Goal: Task Accomplishment & Management: Use online tool/utility

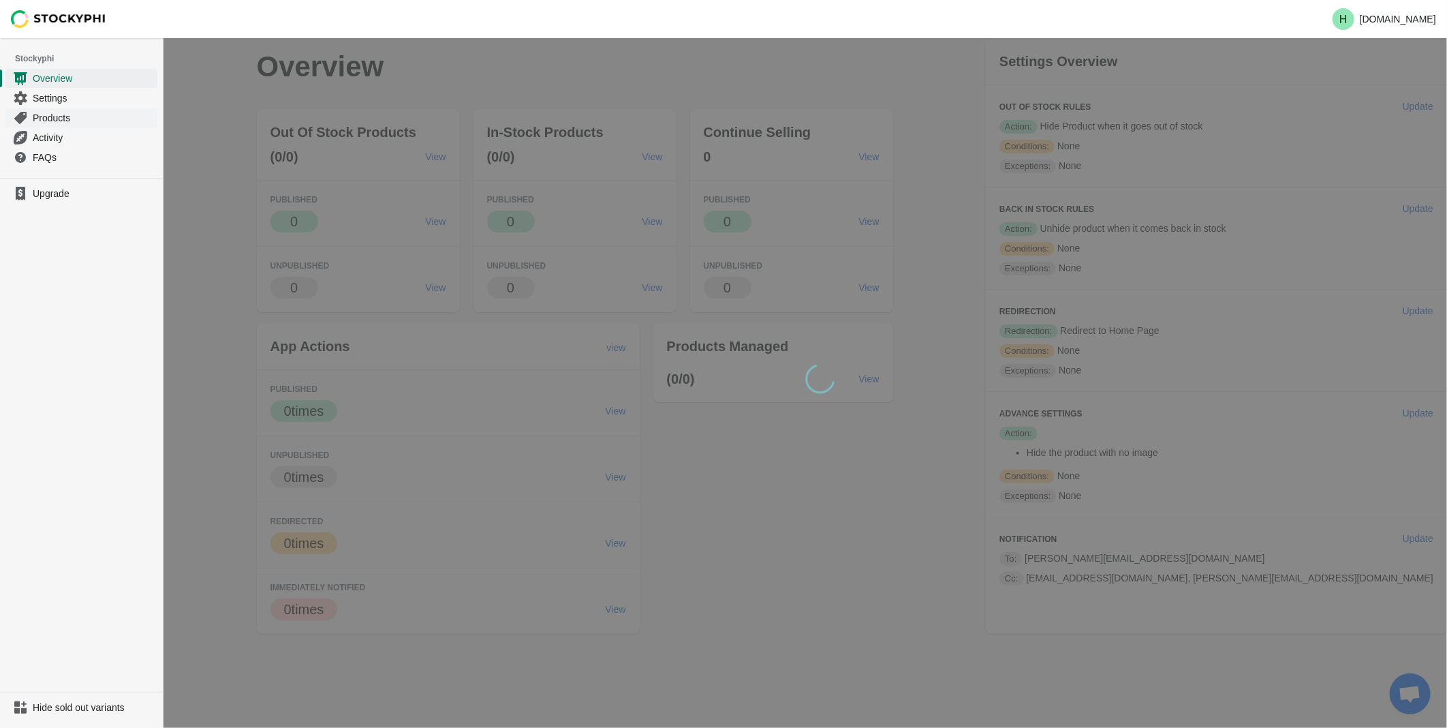
click at [54, 119] on span "Products" at bounding box center [94, 118] width 122 height 14
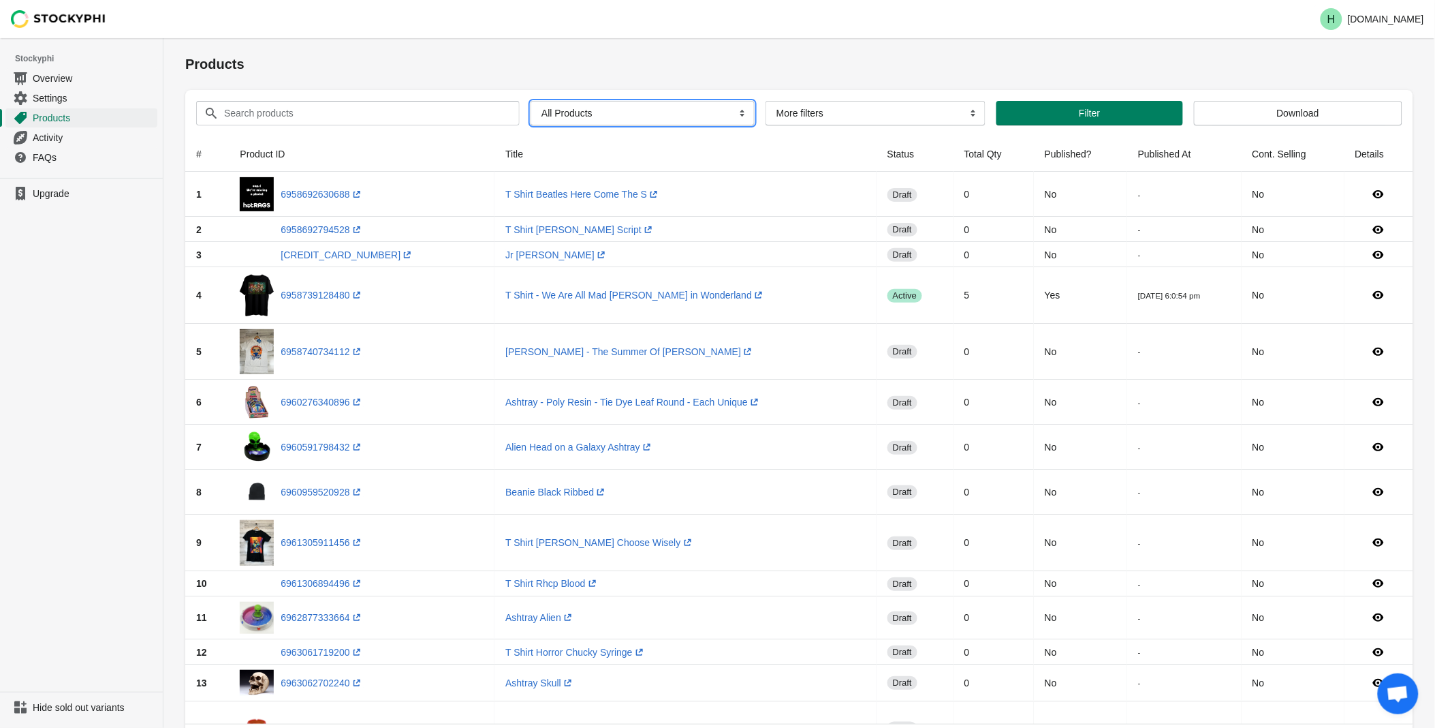
click at [734, 112] on select "All Products InStock InStock Published InStock Un-Published OOS OOS Published O…" at bounding box center [643, 113] width 224 height 25
select select "instock_has_no_image"
click at [531, 101] on select "All Products InStock InStock Published InStock Un-Published OOS OOS Published O…" at bounding box center [643, 113] width 224 height 25
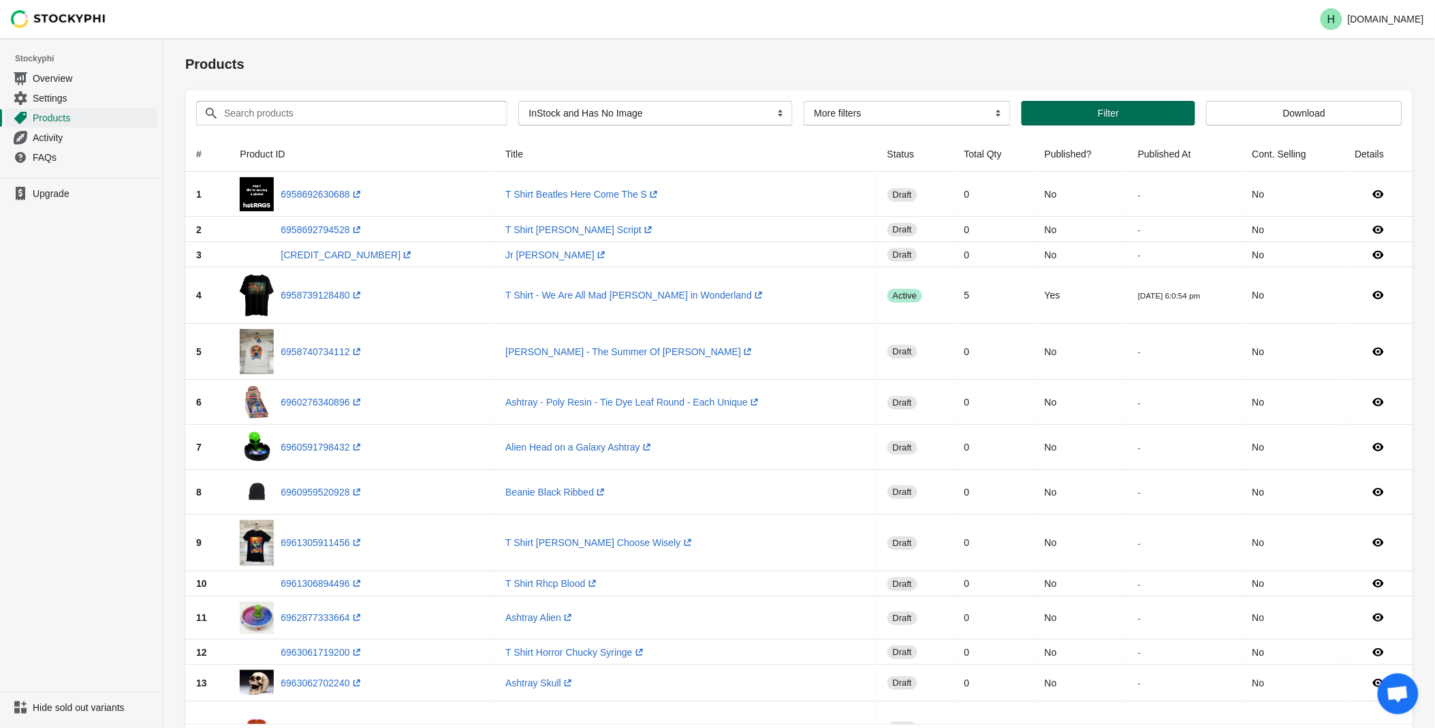
click at [1075, 116] on span "Filter" at bounding box center [1109, 113] width 152 height 11
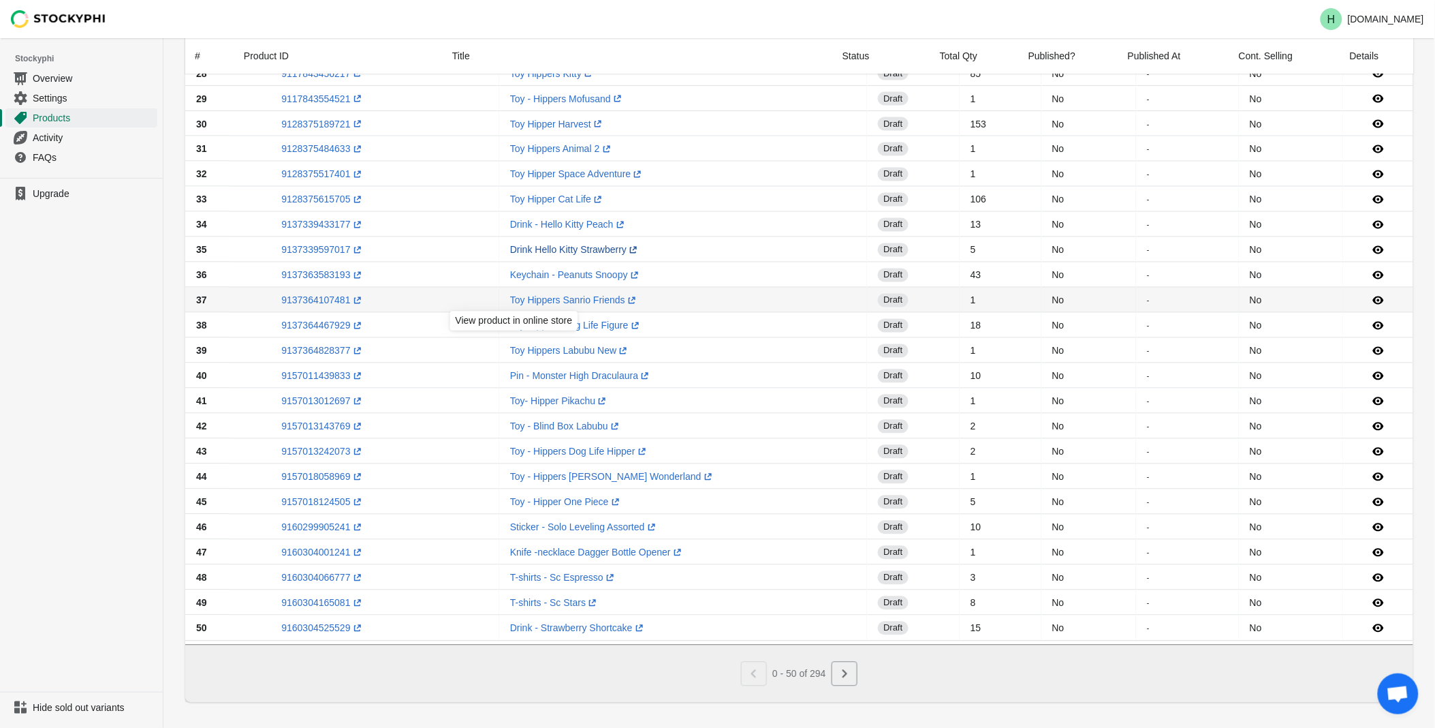
scroll to position [807, 0]
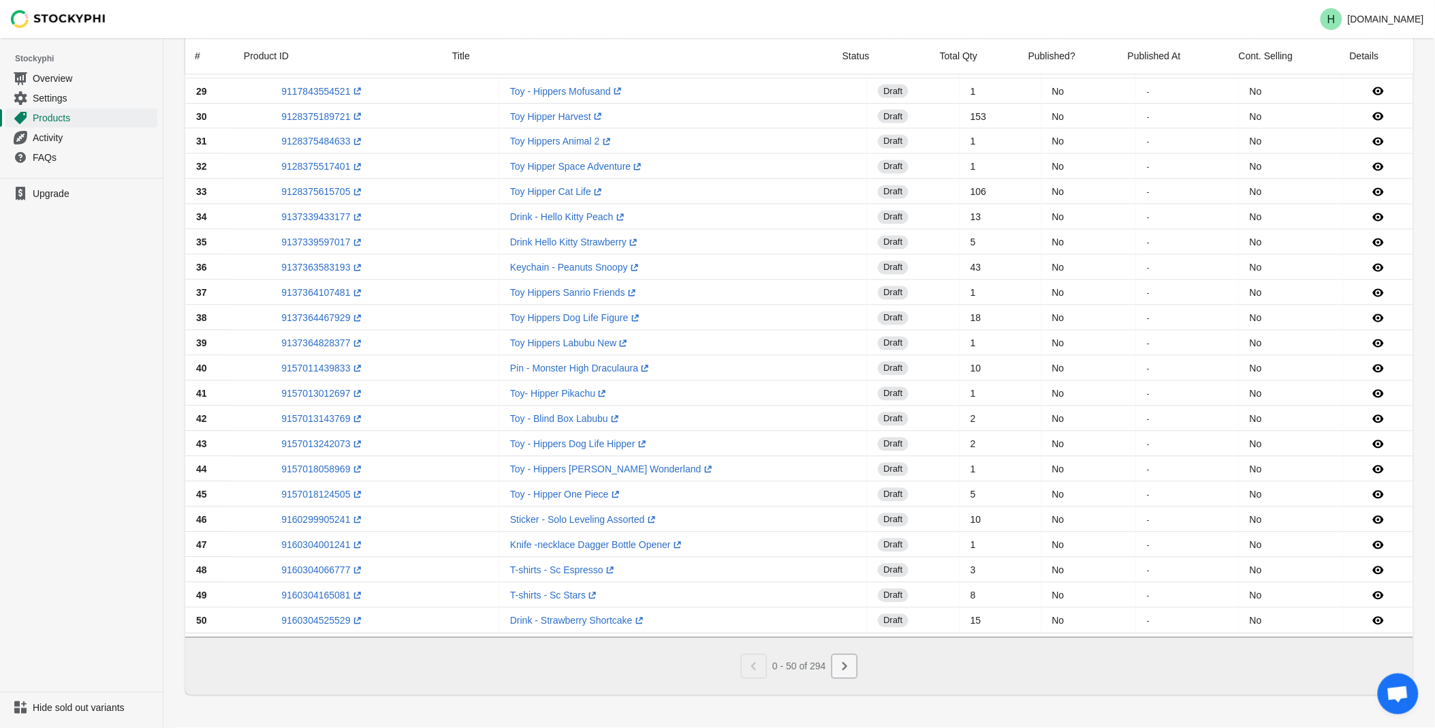
click at [841, 666] on icon "Next" at bounding box center [845, 666] width 14 height 14
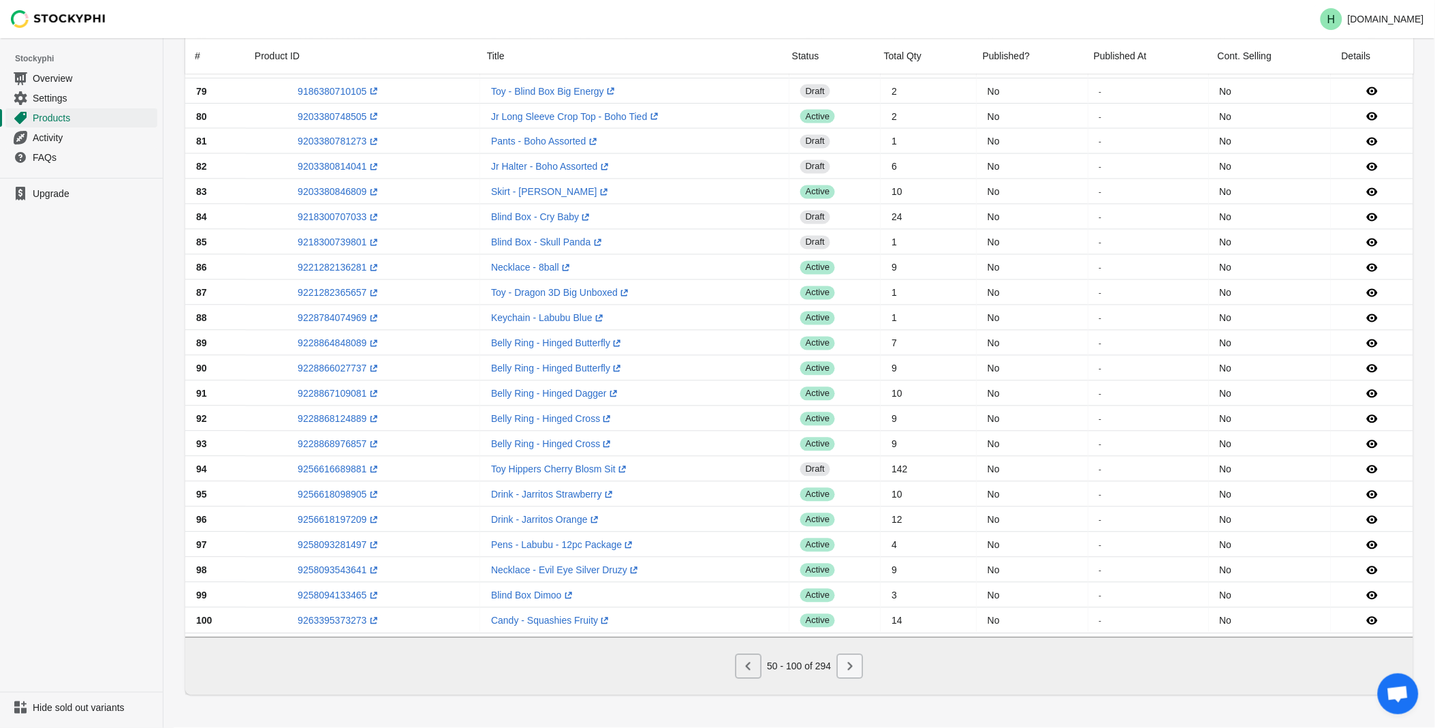
click at [850, 672] on icon "Next" at bounding box center [850, 666] width 14 height 14
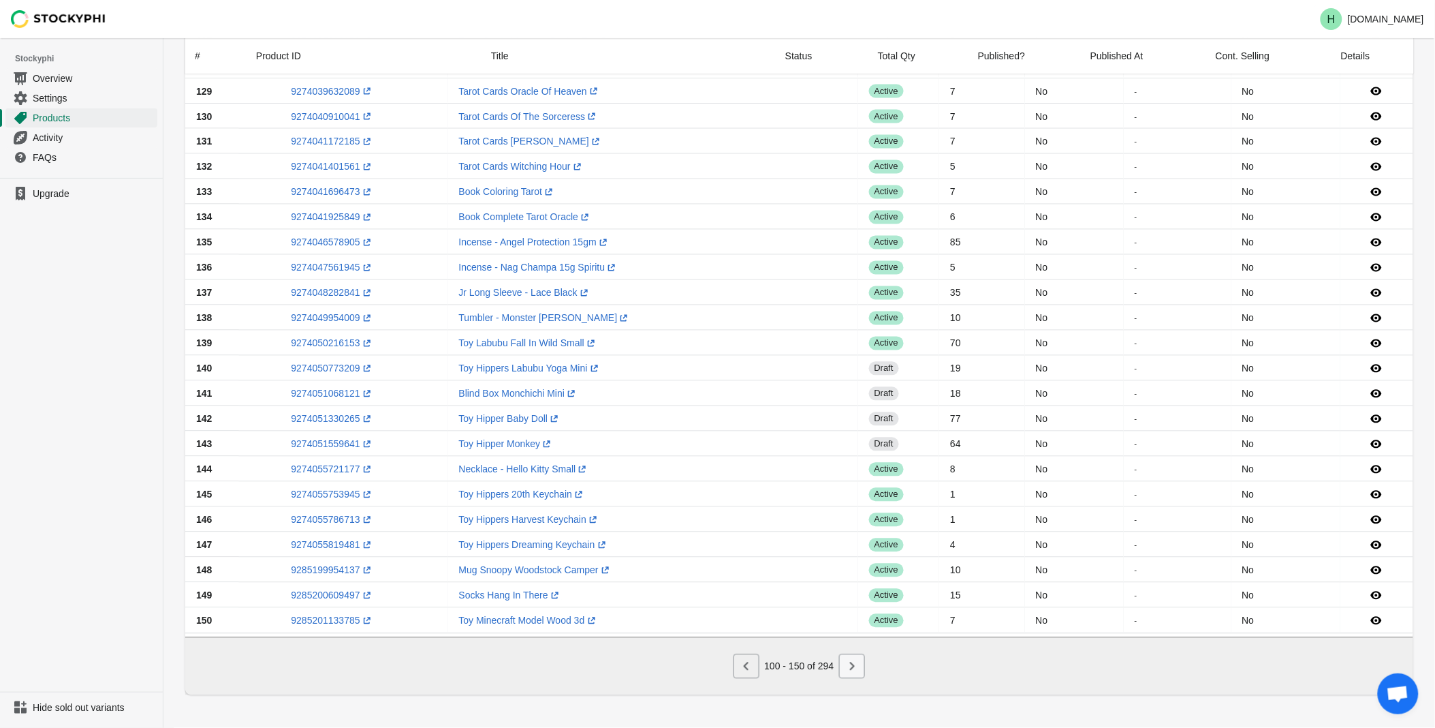
click at [852, 670] on icon "Next" at bounding box center [852, 666] width 5 height 8
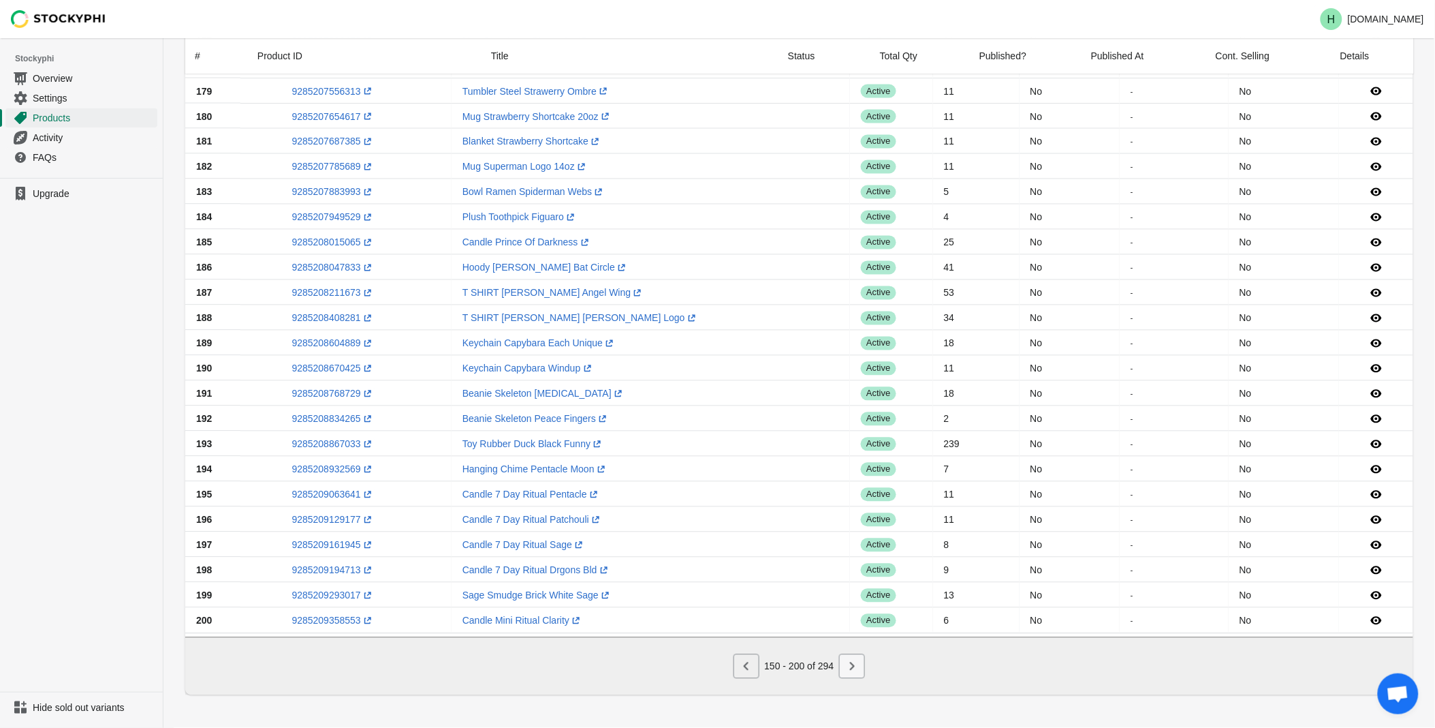
click at [858, 666] on icon "Next" at bounding box center [852, 666] width 14 height 14
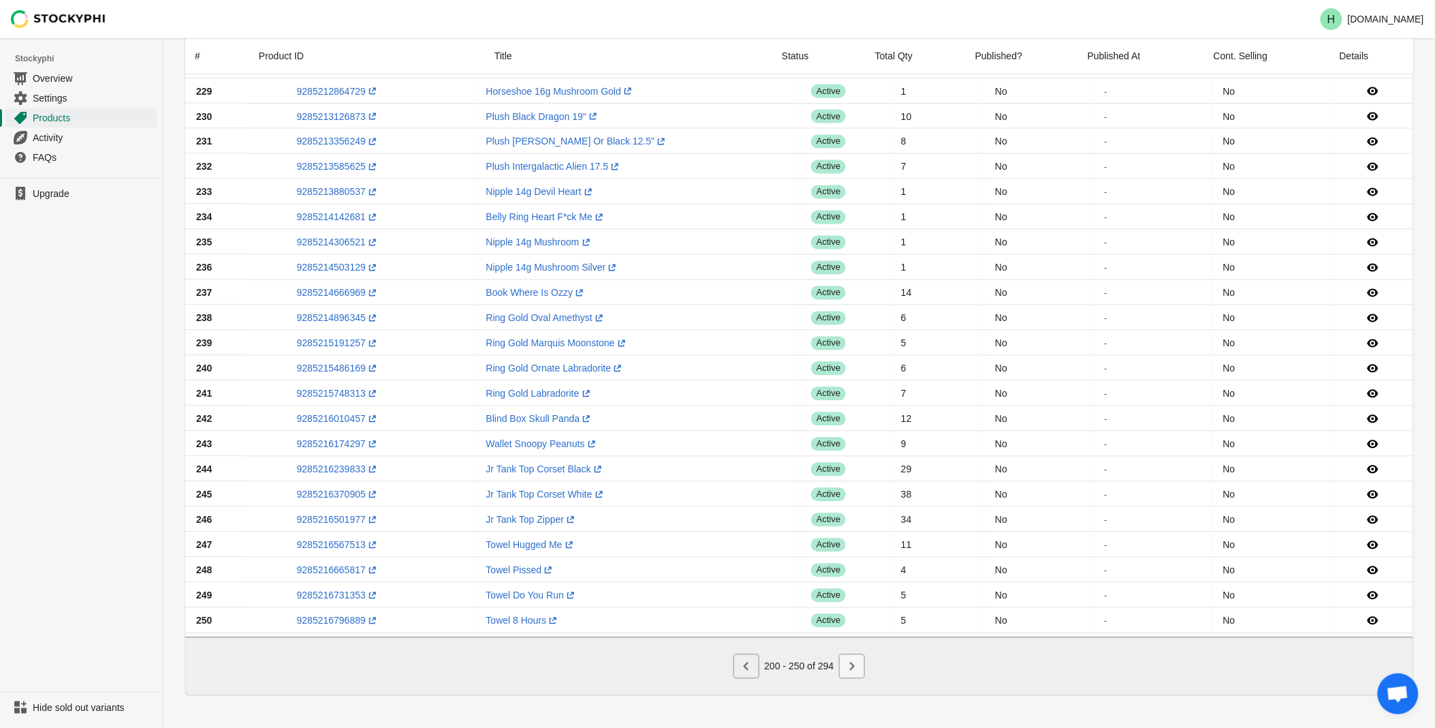
click at [857, 666] on icon "Next" at bounding box center [852, 666] width 14 height 14
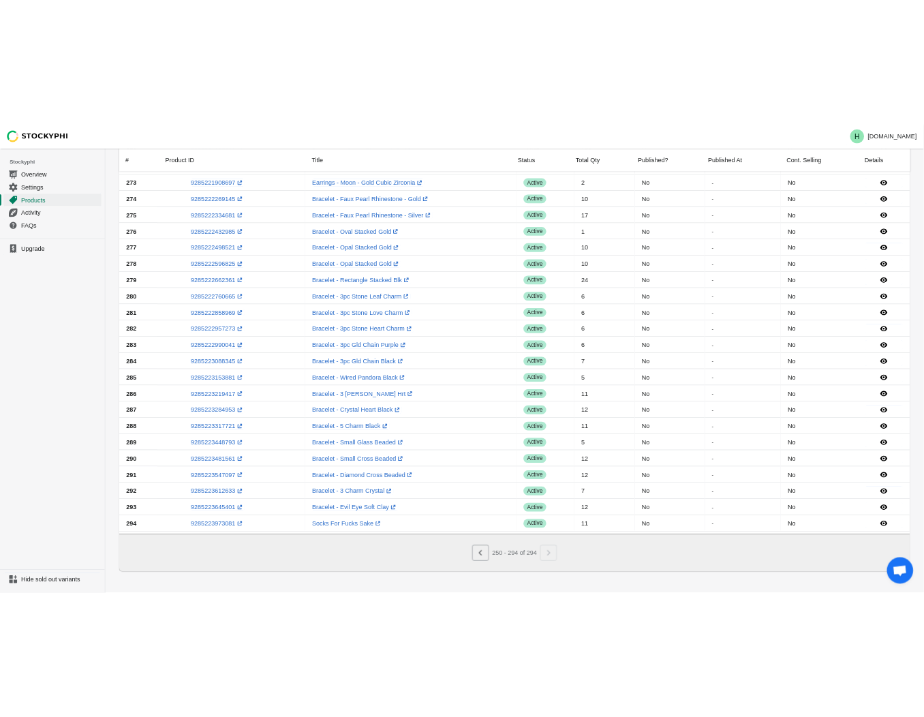
scroll to position [655, 0]
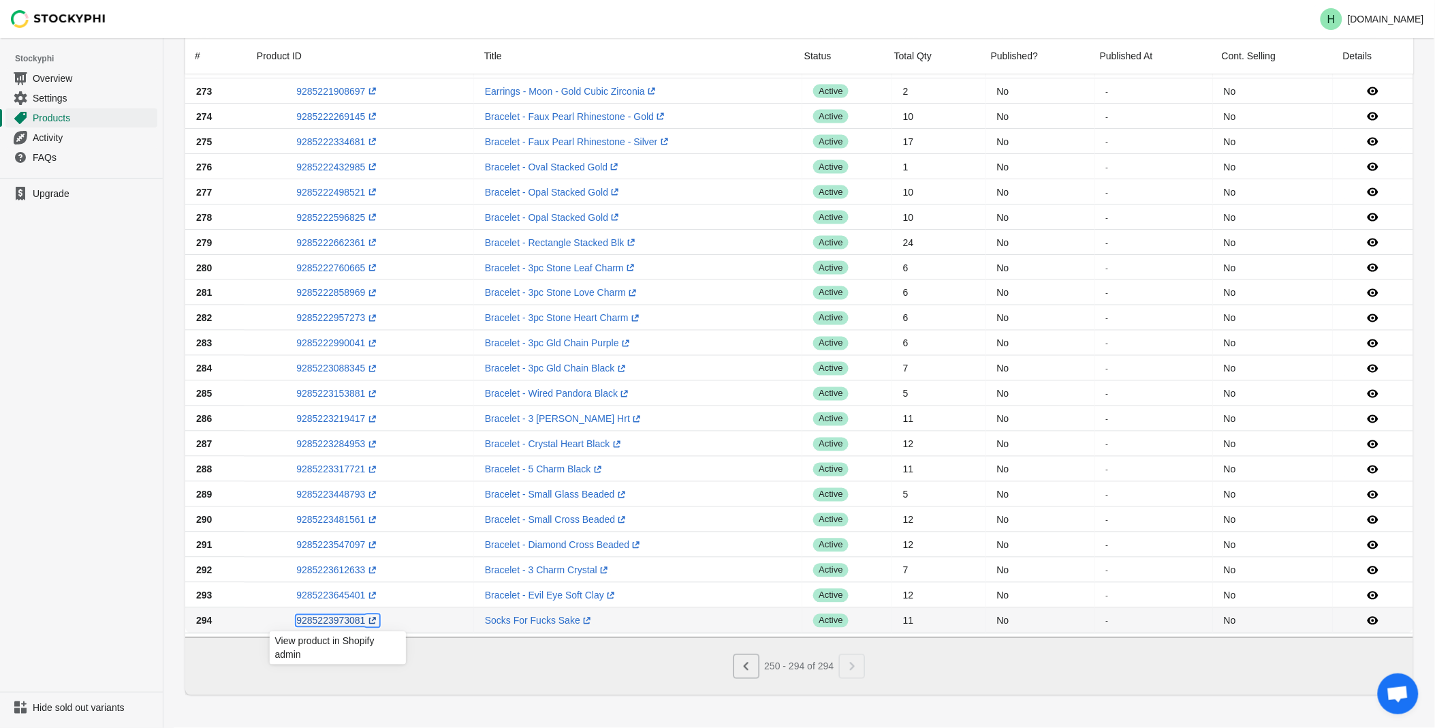
click at [332, 615] on link "9285223973081 (opens a new window)" at bounding box center [337, 620] width 82 height 11
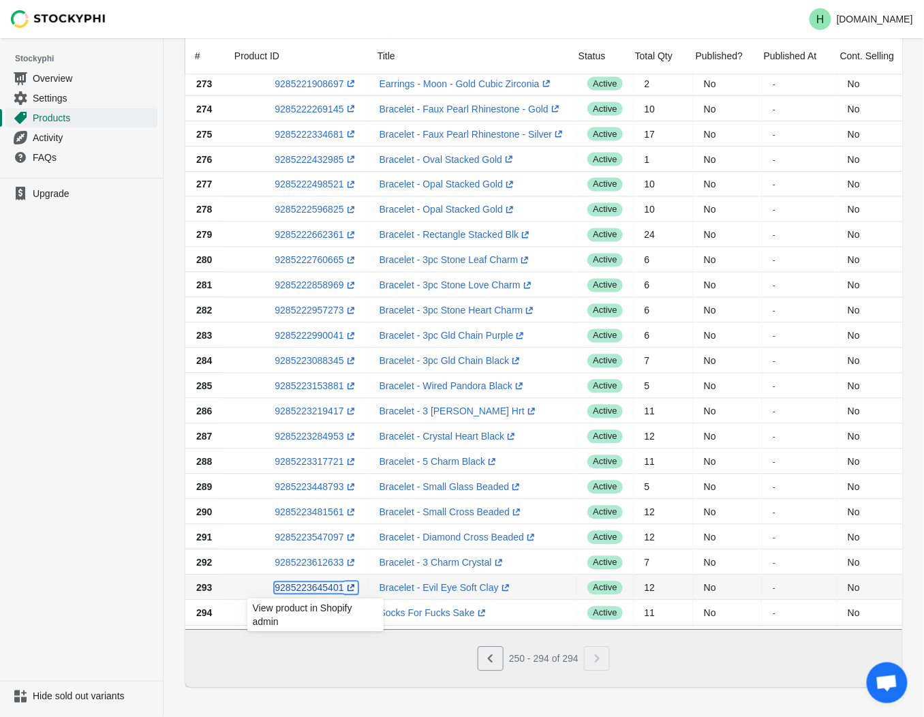
click at [301, 589] on link "9285223645401 (opens a new window)" at bounding box center [316, 587] width 82 height 11
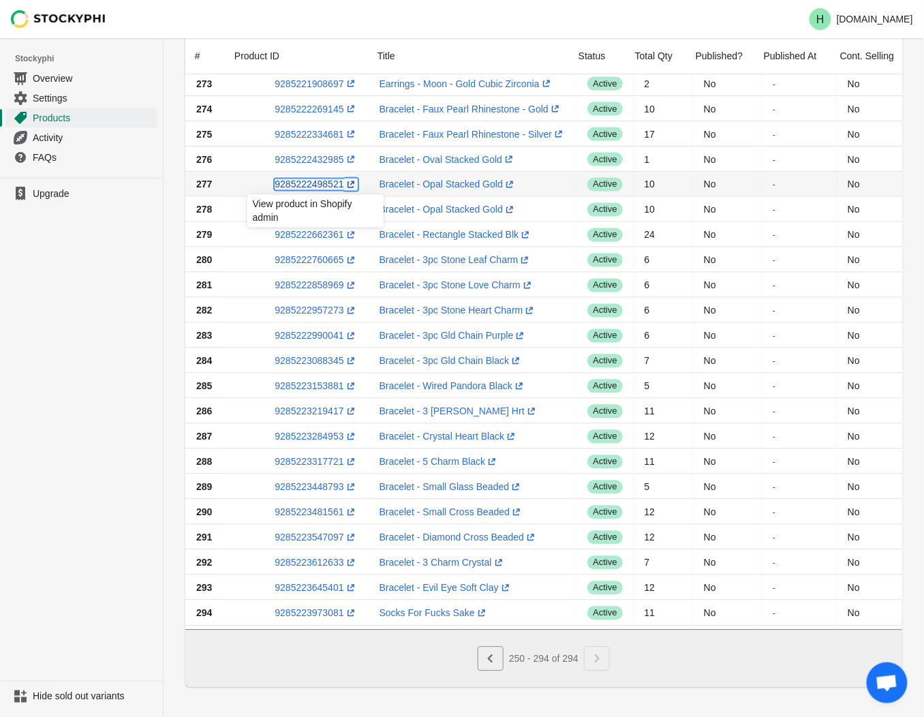
click at [302, 186] on link "9285222498521 (opens a new window)" at bounding box center [316, 184] width 82 height 11
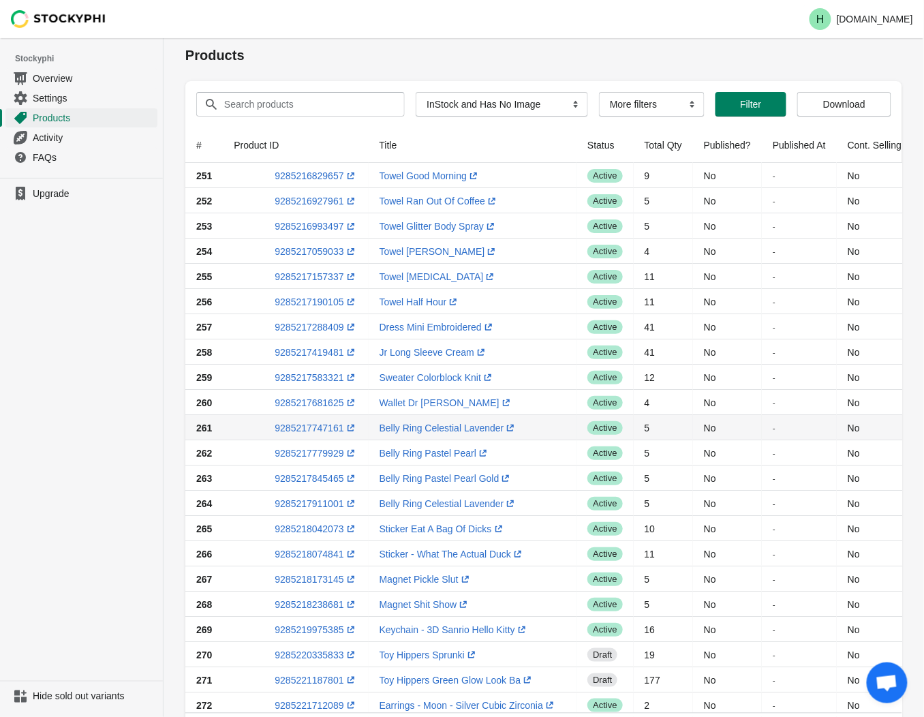
scroll to position [0, 0]
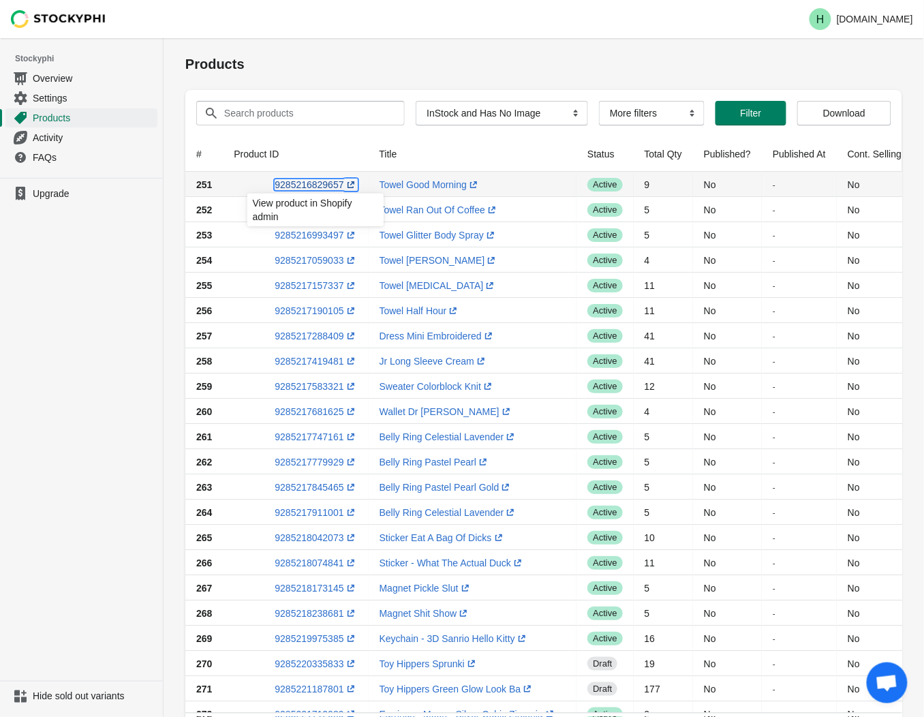
click at [312, 184] on link "9285216829657 (opens a new window)" at bounding box center [316, 184] width 82 height 11
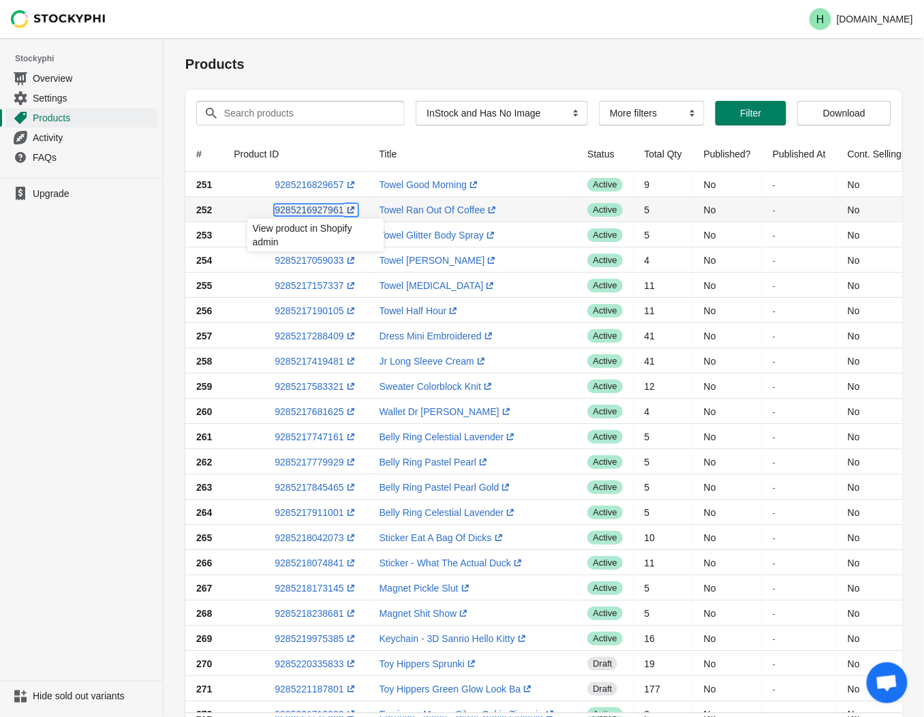
click at [300, 210] on link "9285216927961 (opens a new window)" at bounding box center [316, 209] width 82 height 11
click at [95, 275] on ul "Upgrade" at bounding box center [81, 429] width 163 height 503
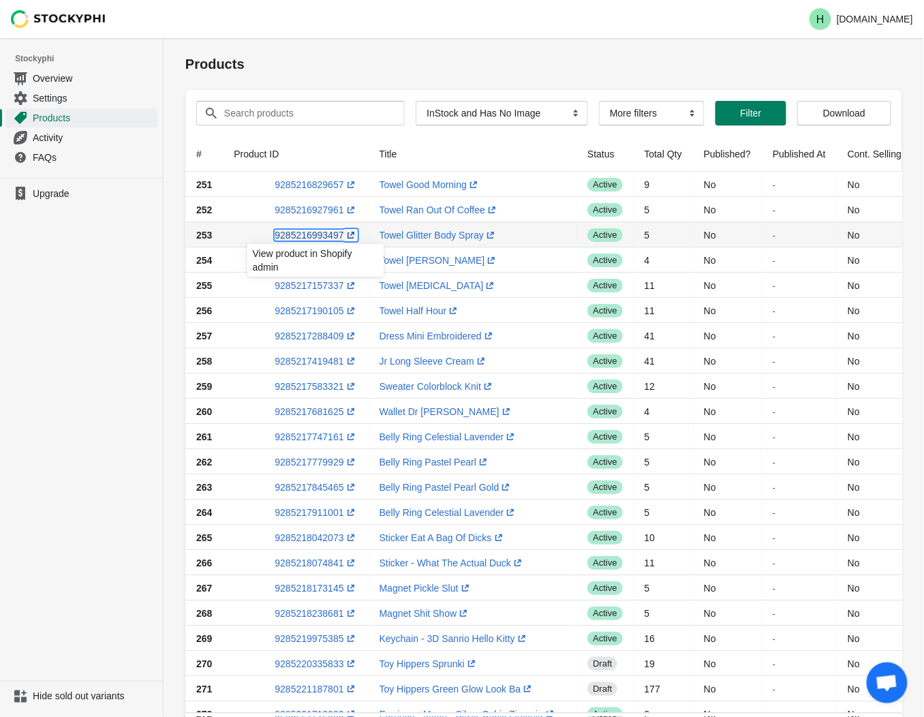
click at [293, 233] on link "9285216993497 (opens a new window)" at bounding box center [316, 235] width 82 height 11
click at [82, 296] on ul "Upgrade" at bounding box center [81, 429] width 163 height 503
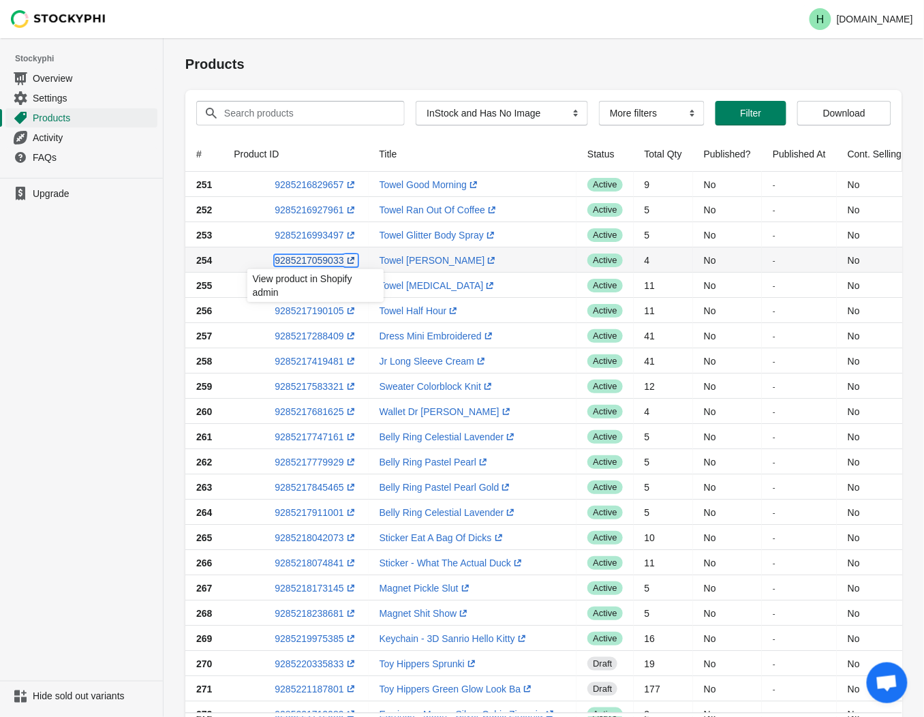
click at [305, 262] on link "9285217059033 (opens a new window)" at bounding box center [316, 260] width 82 height 11
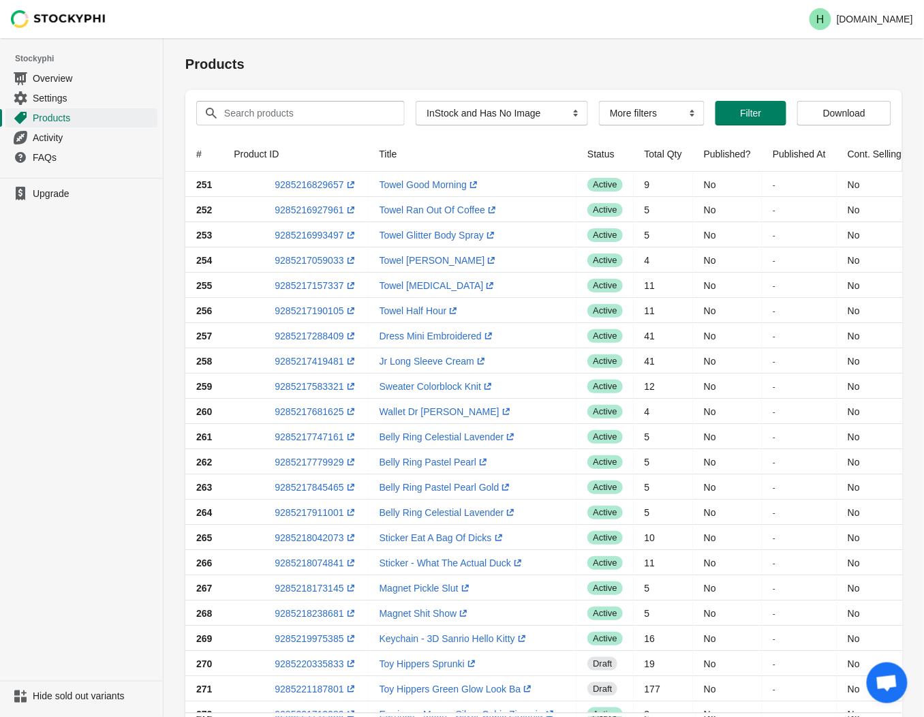
click at [85, 318] on ul "Upgrade" at bounding box center [81, 429] width 163 height 503
click at [310, 284] on link "9285217157337 (opens a new window)" at bounding box center [316, 285] width 82 height 11
drag, startPoint x: 86, startPoint y: 434, endPoint x: 123, endPoint y: 390, distance: 57.6
click at [86, 433] on ul "Upgrade" at bounding box center [81, 429] width 163 height 503
click at [301, 307] on link "9285217190105 (opens a new window)" at bounding box center [316, 310] width 82 height 11
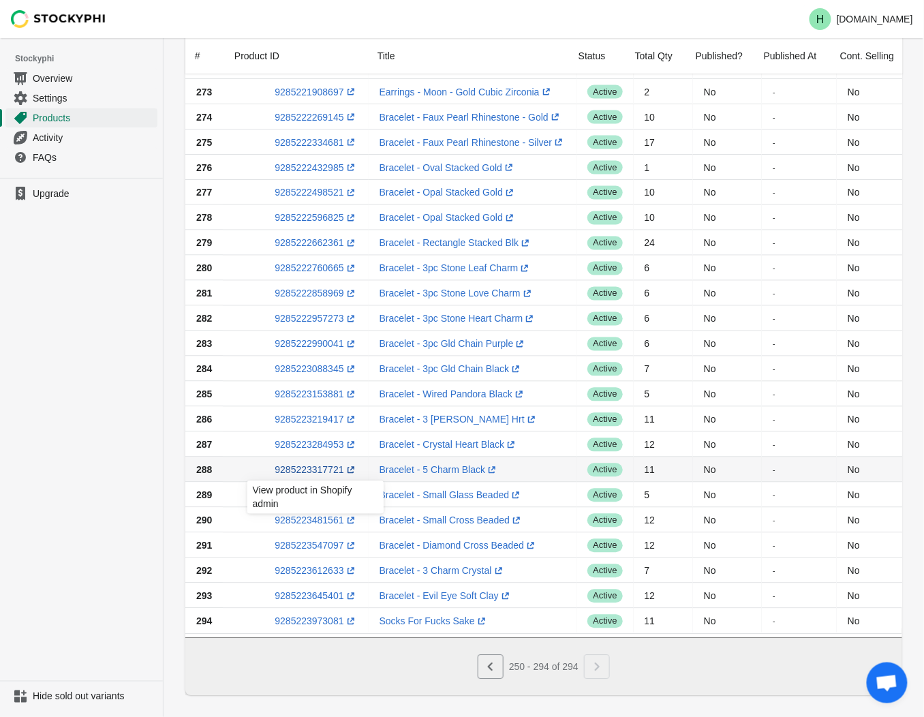
scroll to position [666, 0]
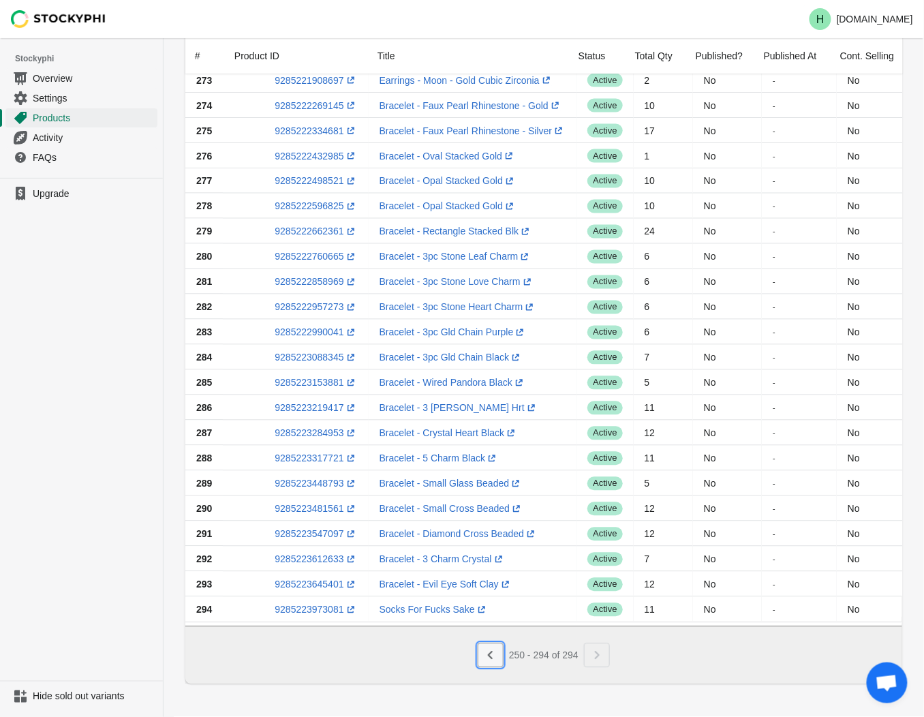
click at [488, 655] on icon "Previous" at bounding box center [490, 655] width 5 height 8
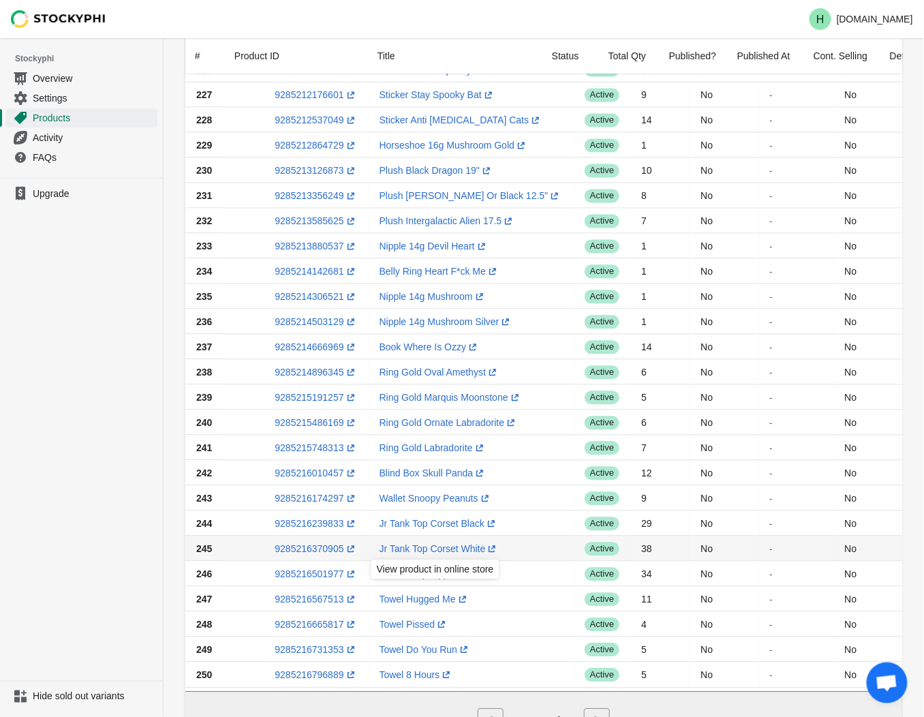
scroll to position [818, 0]
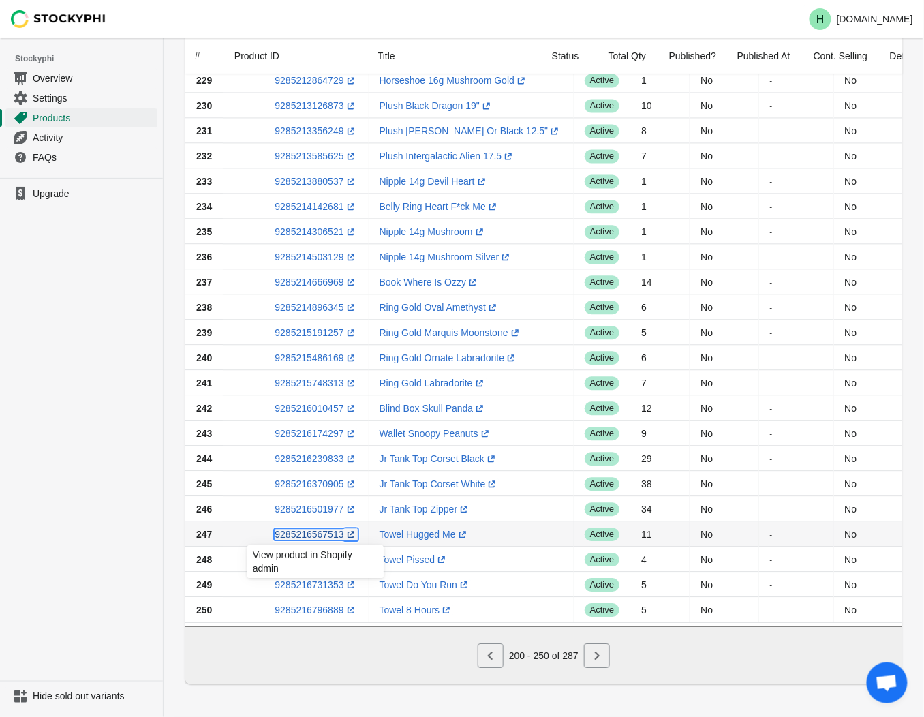
click at [303, 529] on link "9285216567513 (opens a new window)" at bounding box center [316, 534] width 82 height 11
click at [84, 535] on ul "Upgrade" at bounding box center [81, 429] width 163 height 503
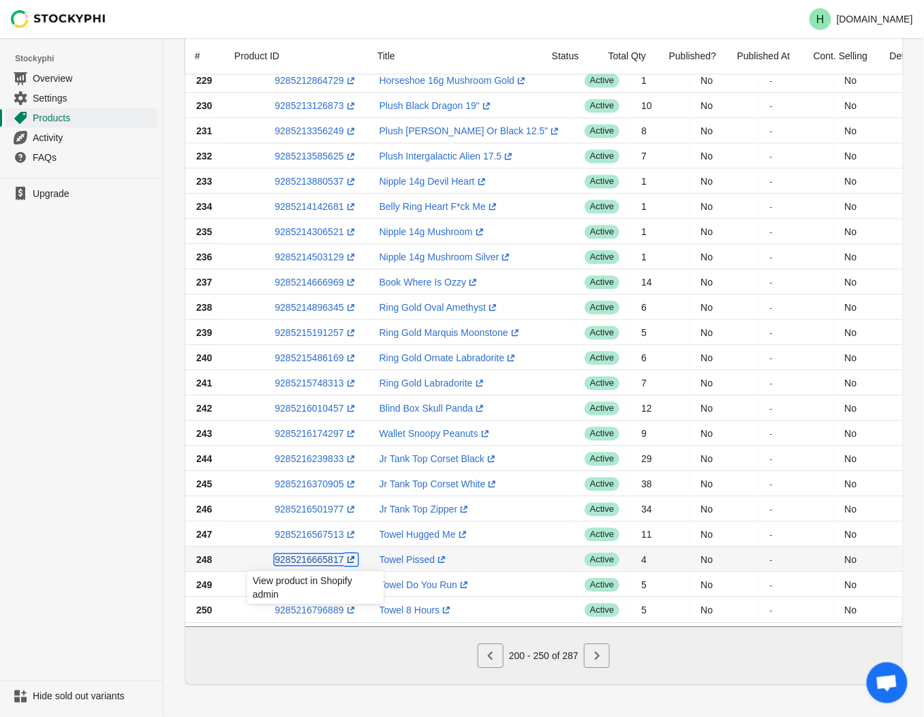
click at [311, 556] on link "9285216665817 (opens a new window)" at bounding box center [316, 559] width 82 height 11
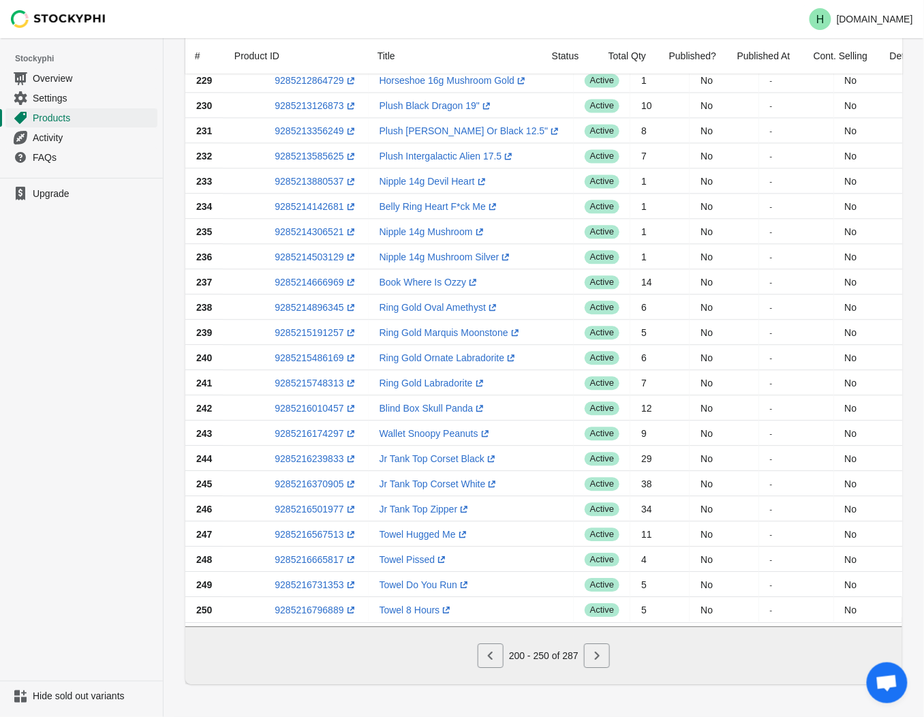
click at [93, 396] on ul "Upgrade" at bounding box center [81, 429] width 163 height 503
click at [317, 579] on link "9285216731353 (opens a new window)" at bounding box center [316, 584] width 82 height 11
